Goal: Understand process/instructions: Learn about a topic

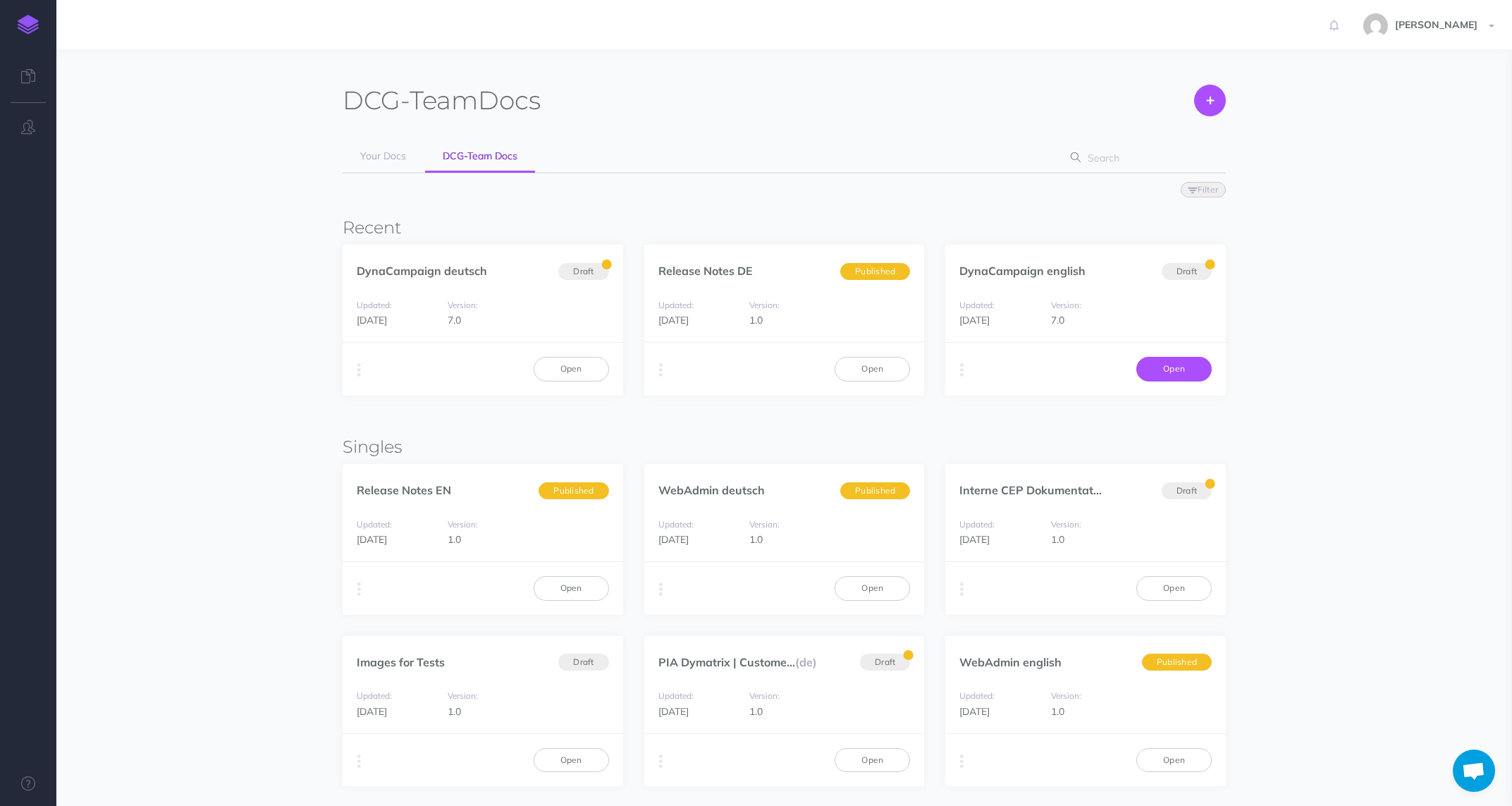
click at [1150, 363] on link "Open" at bounding box center [1174, 368] width 75 height 24
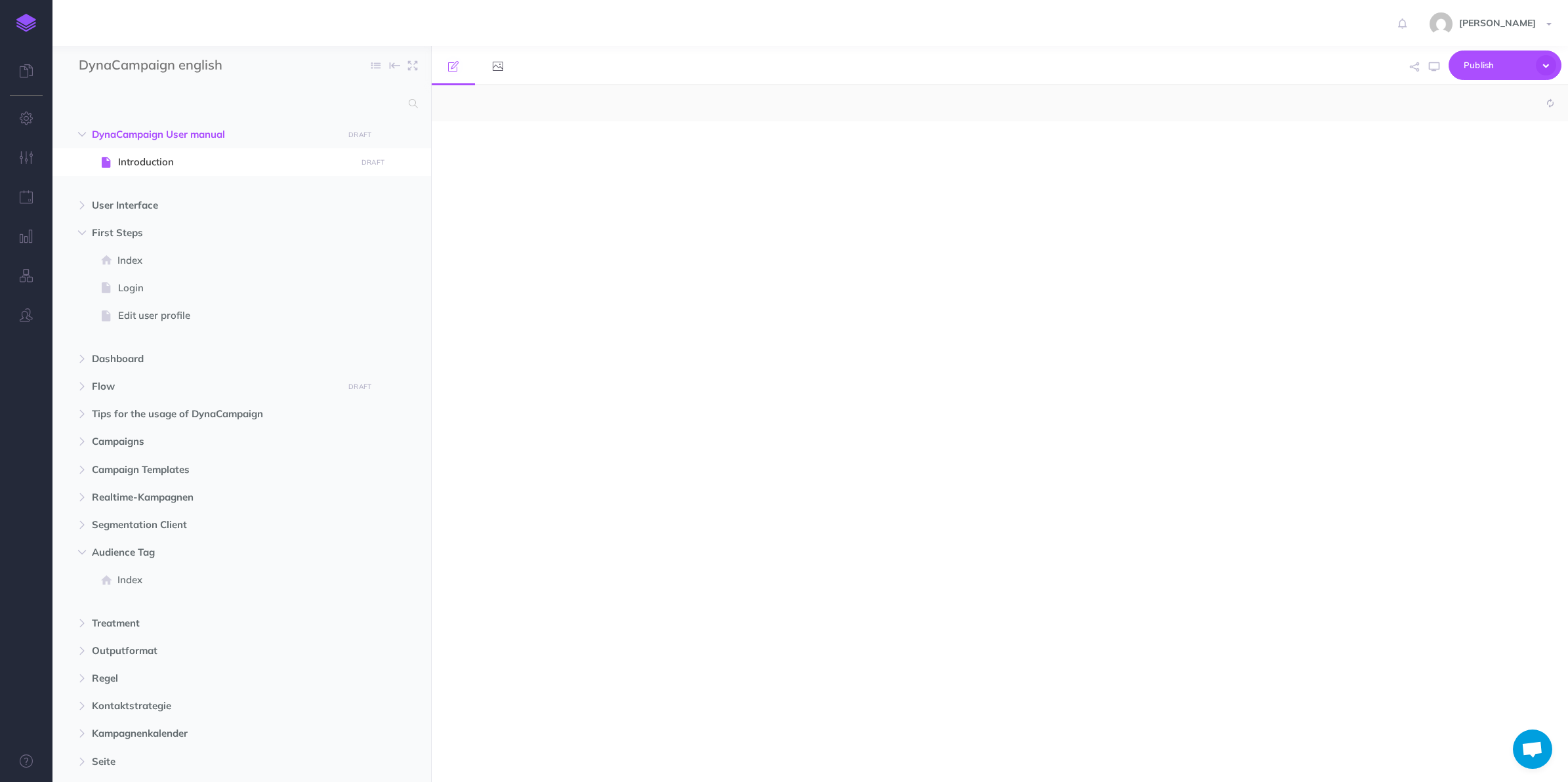
select select "null"
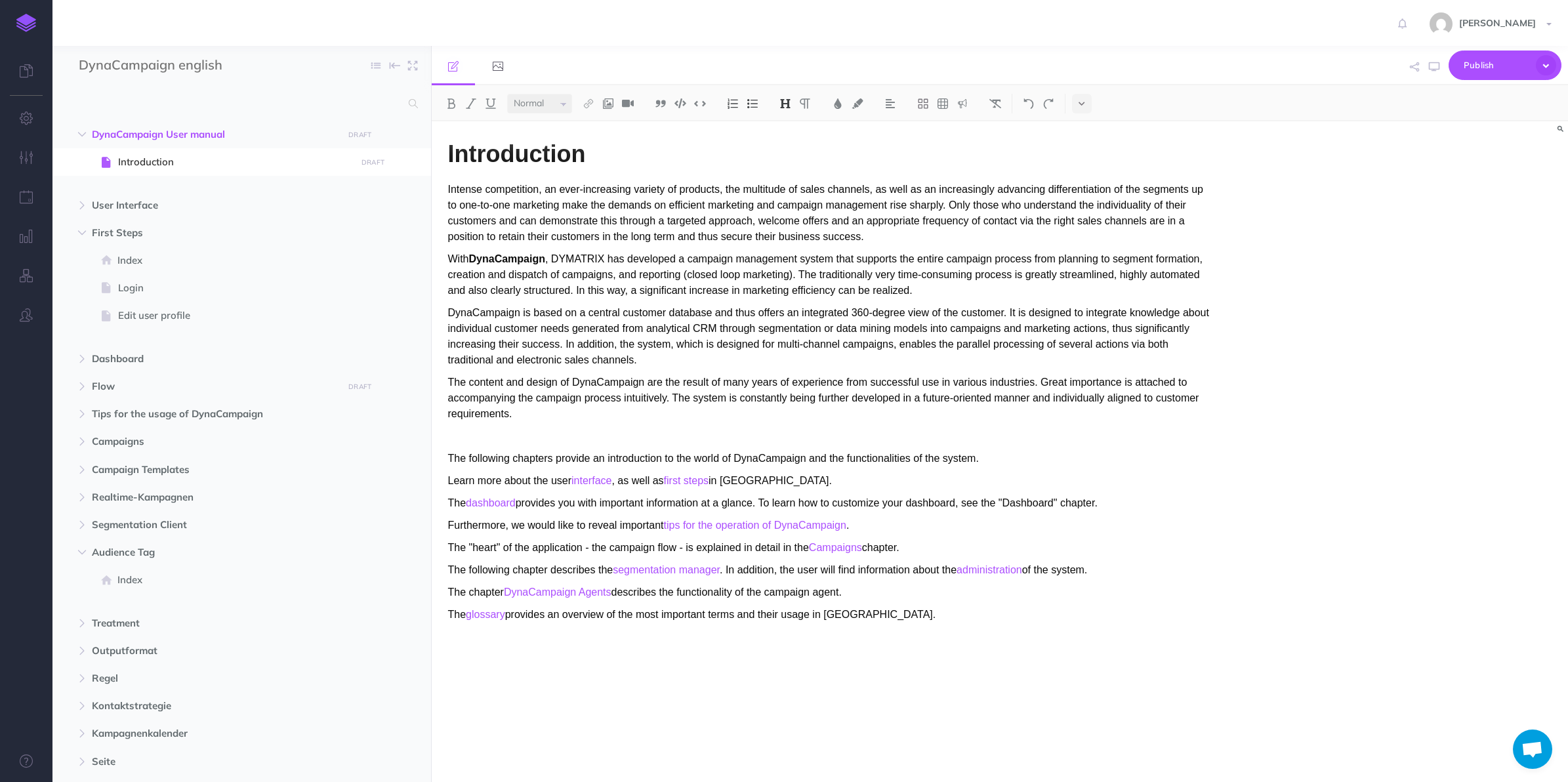
click at [176, 391] on span "Flow" at bounding box center [213, 386] width 244 height 16
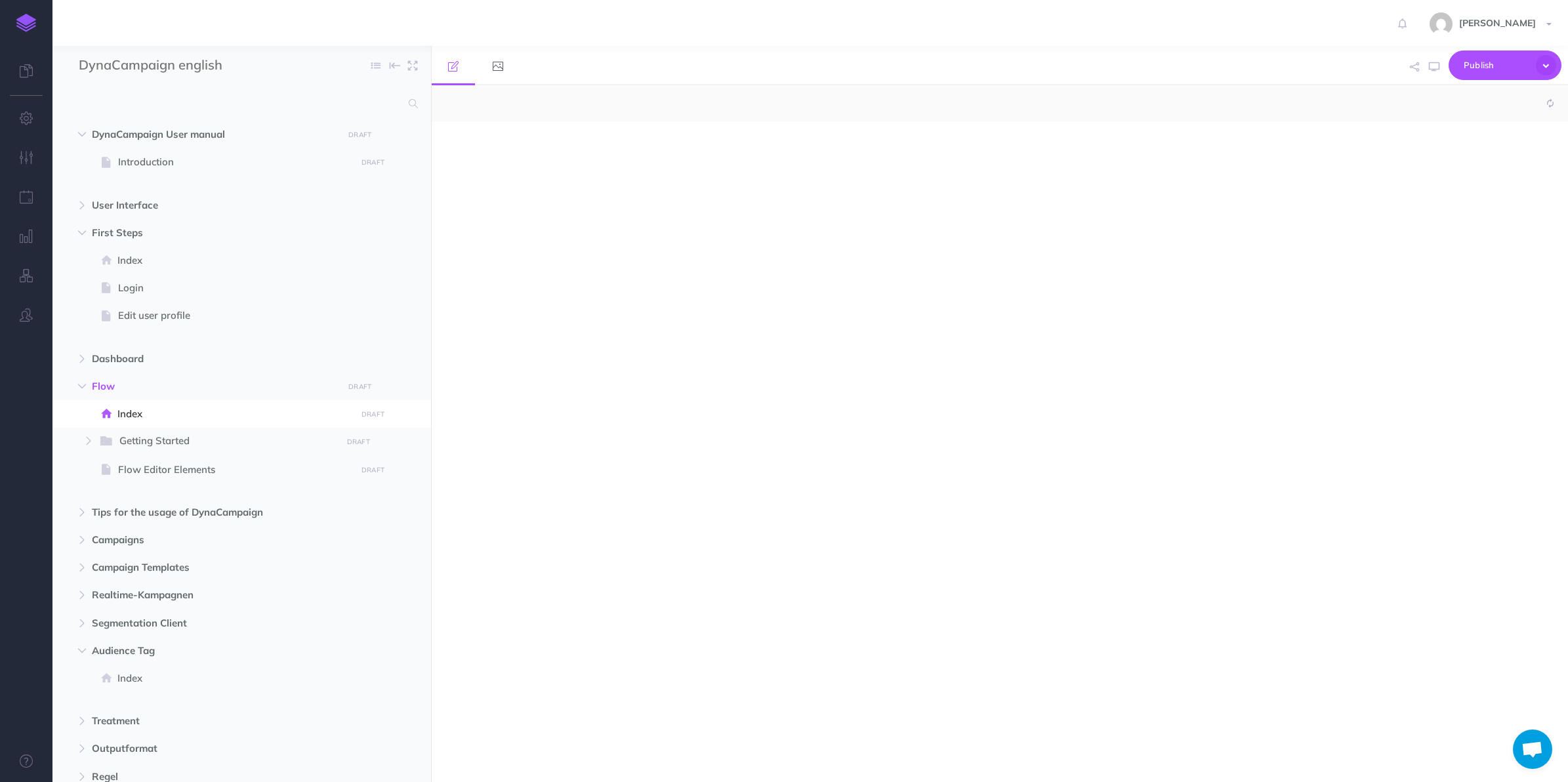
select select "null"
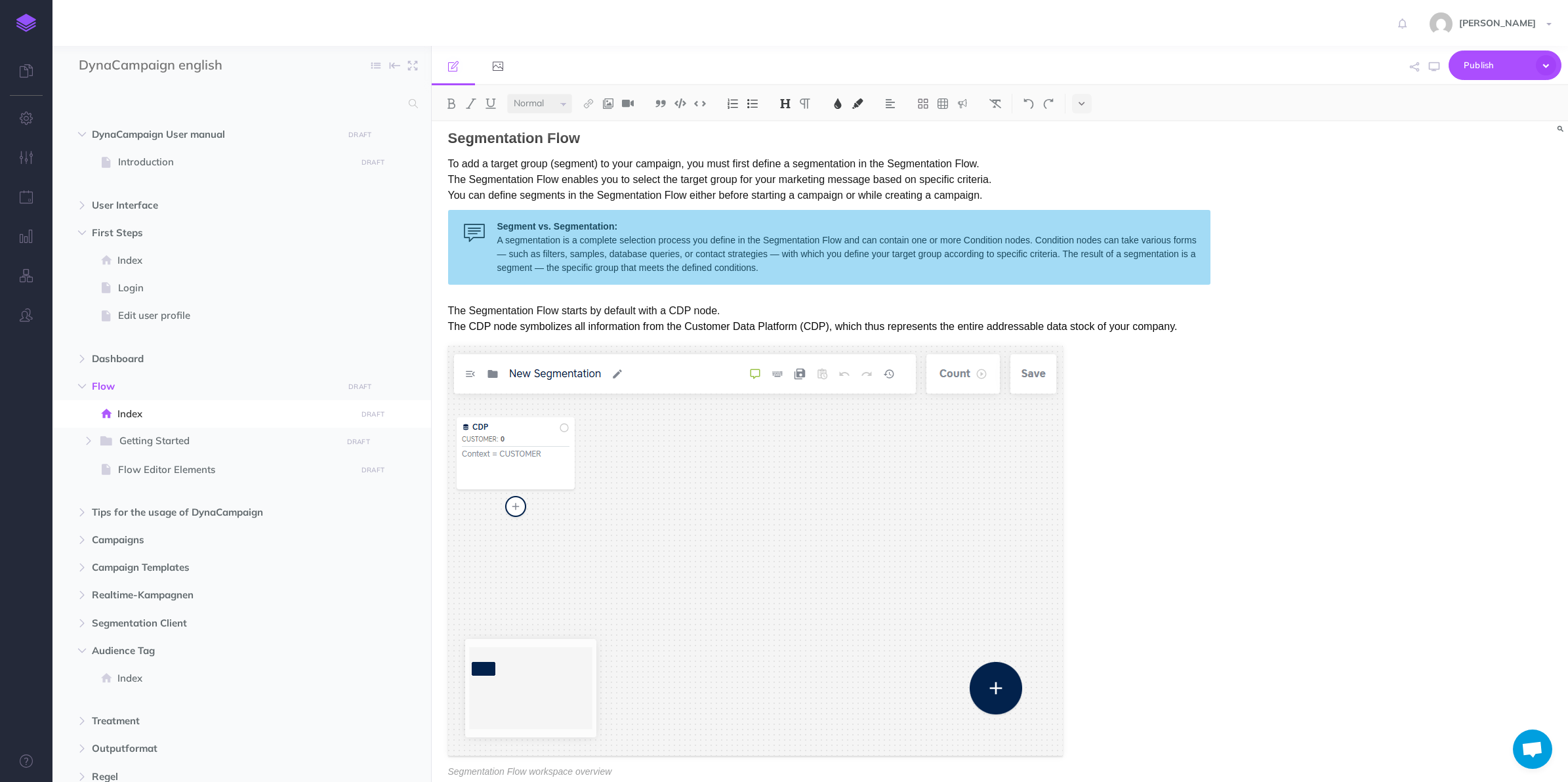
scroll to position [1066, 0]
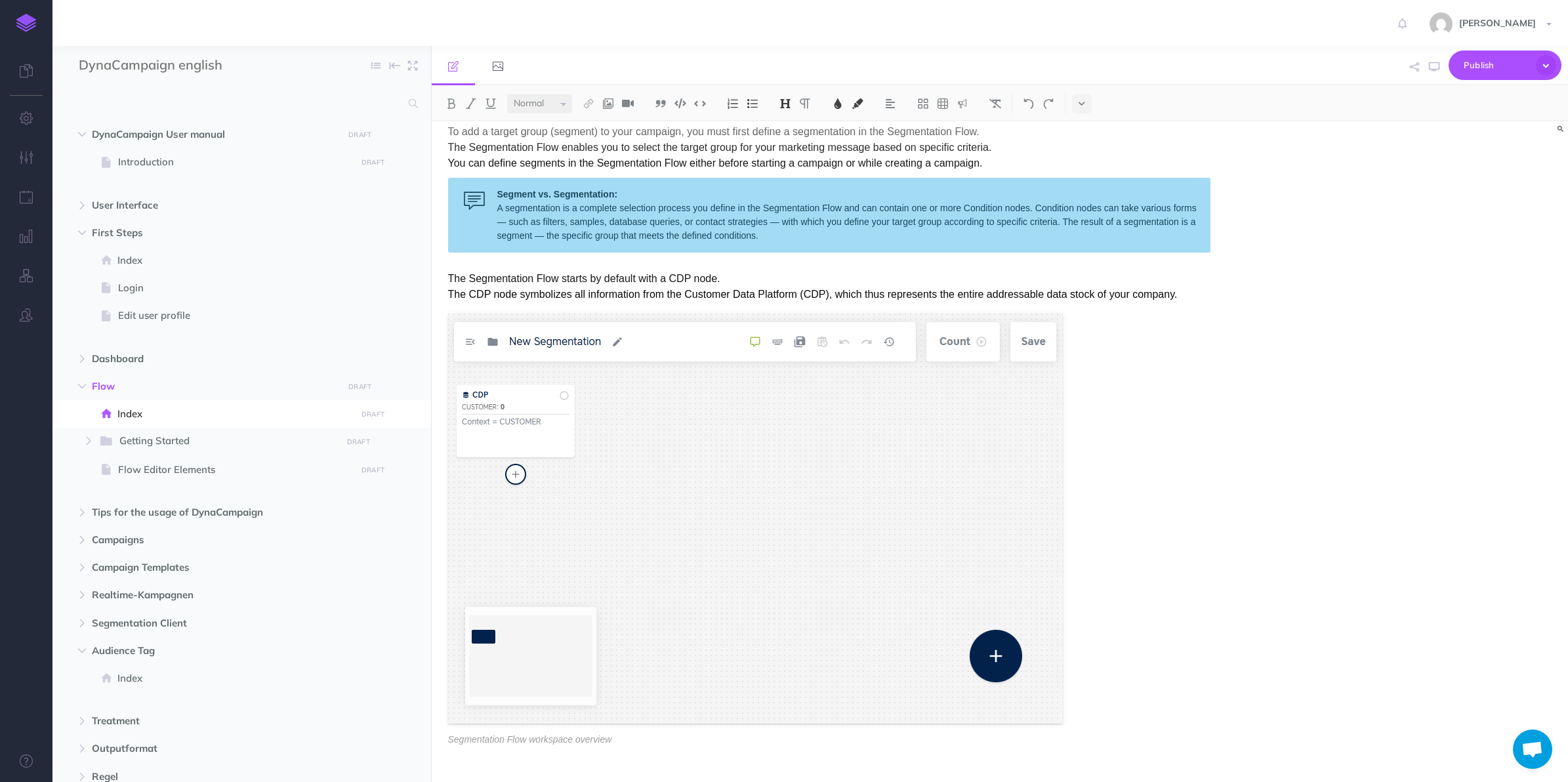
click at [89, 441] on icon "button" at bounding box center [88, 441] width 8 height 8
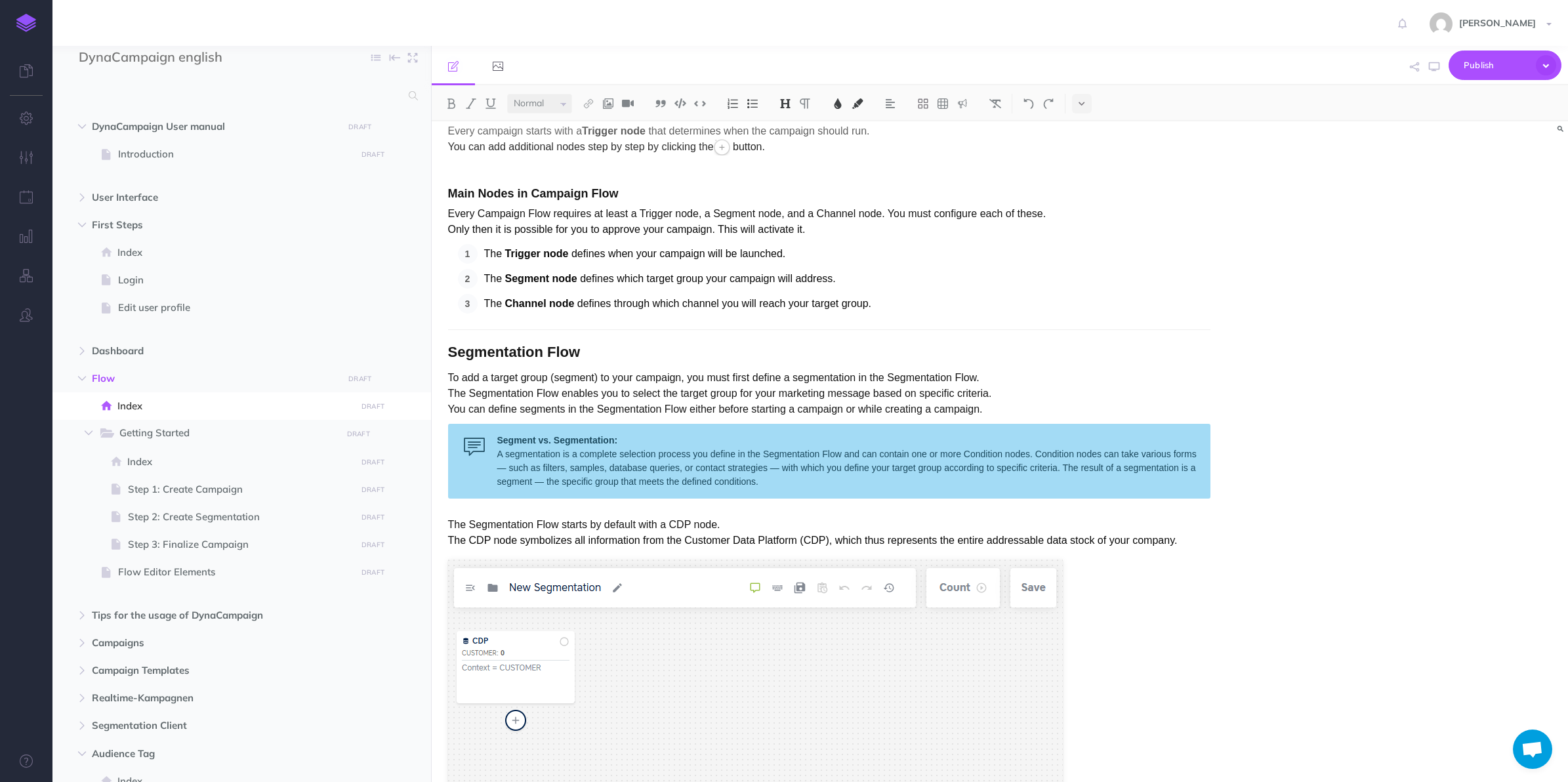
scroll to position [0, 0]
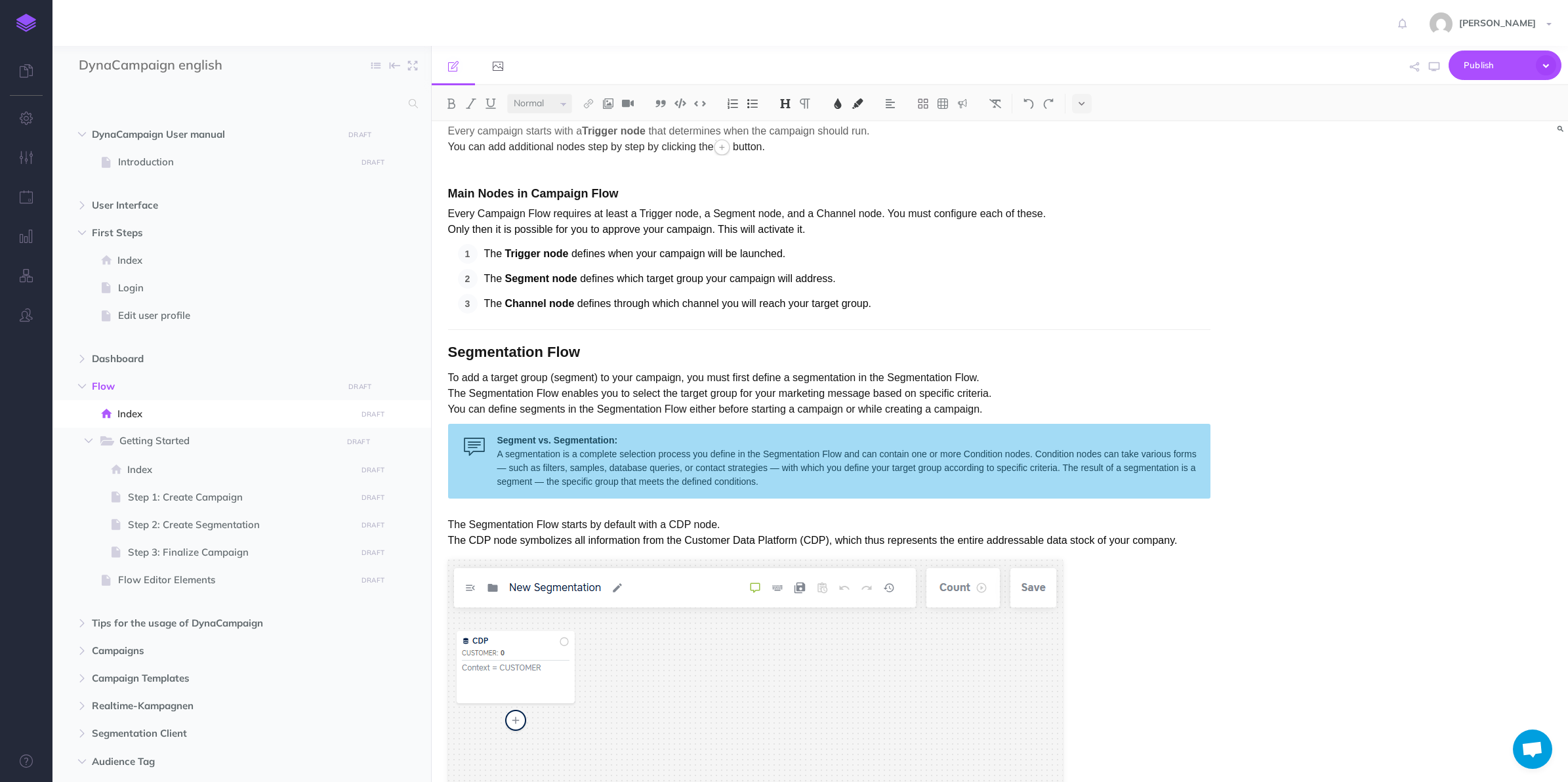
click at [1372, 556] on div "Flow The Flow Editor allows you to create and edit campaigns and segmentations …" at bounding box center [1000, 452] width 1137 height 661
